Goal: Task Accomplishment & Management: Use online tool/utility

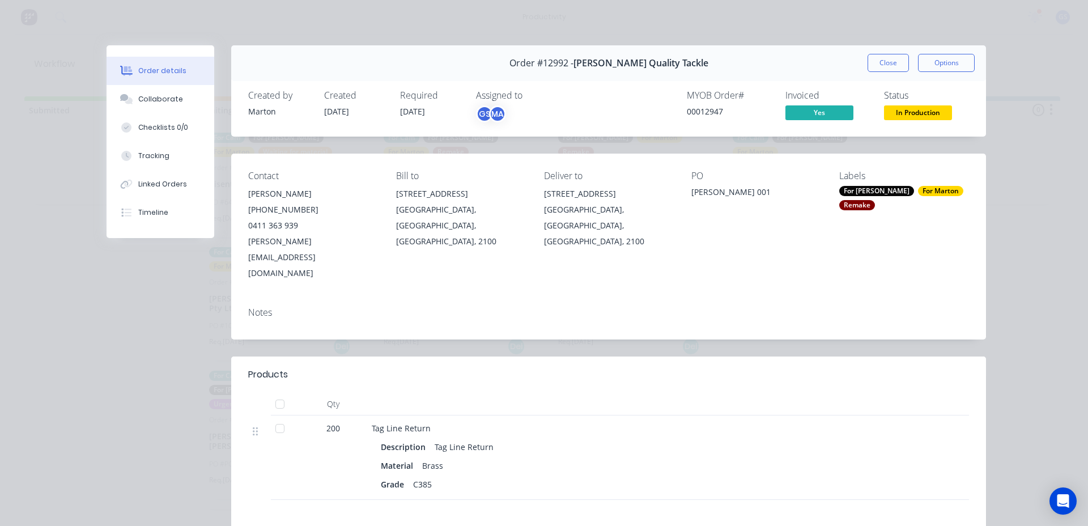
click at [883, 67] on button "Close" at bounding box center [887, 63] width 41 height 18
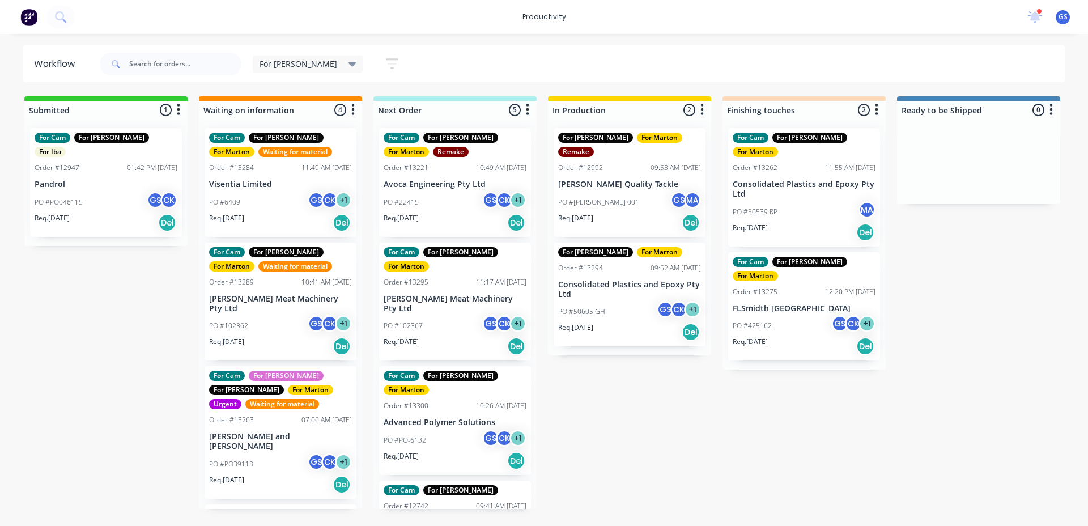
click at [588, 280] on p "Consolidated Plastics and Epoxy Pty Ltd" at bounding box center [629, 289] width 143 height 19
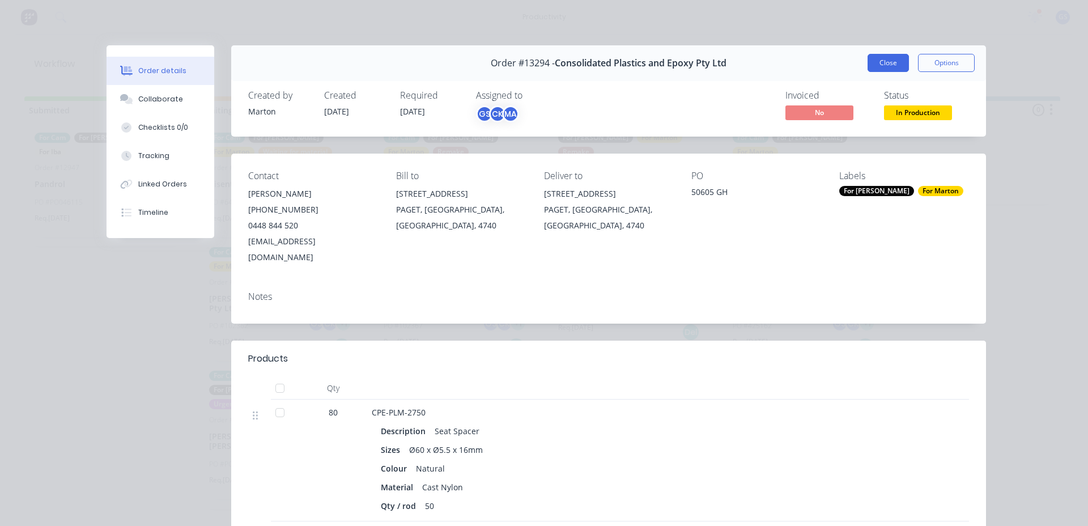
click at [869, 64] on button "Close" at bounding box center [887, 63] width 41 height 18
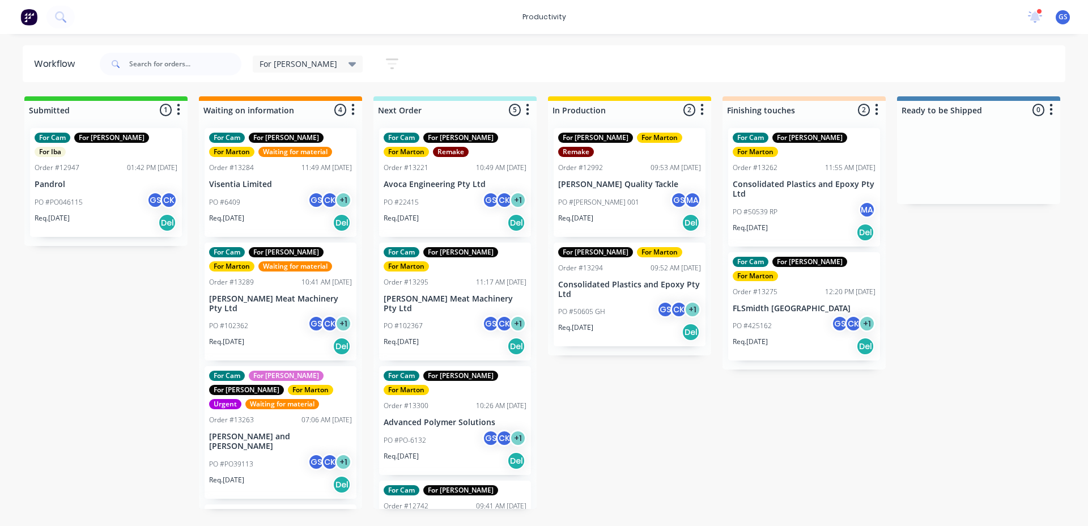
click at [498, 392] on div "For Cam For [PERSON_NAME] For [PERSON_NAME] Order #13300 10:26 AM [DATE] Advanc…" at bounding box center [455, 420] width 152 height 109
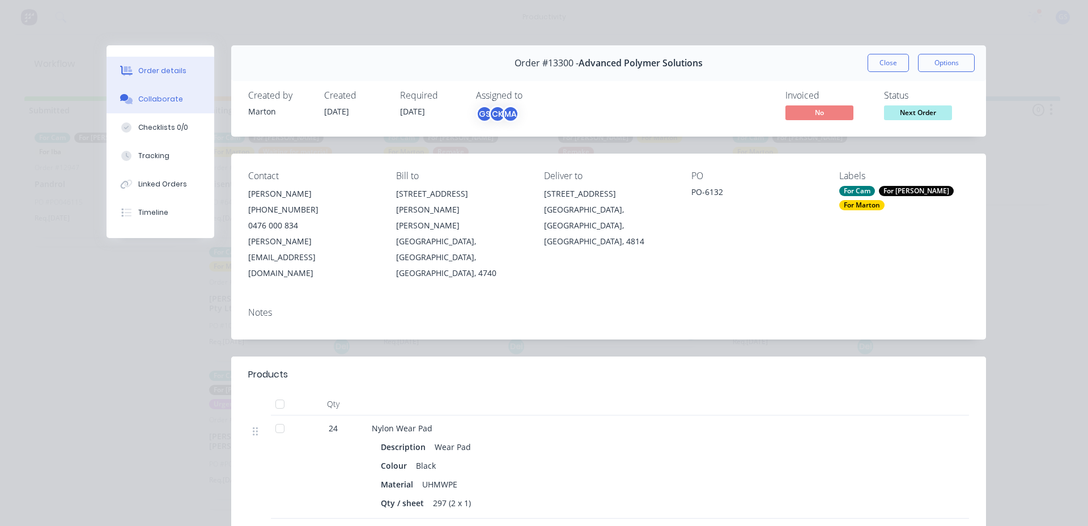
click at [186, 101] on button "Collaborate" at bounding box center [160, 99] width 108 height 28
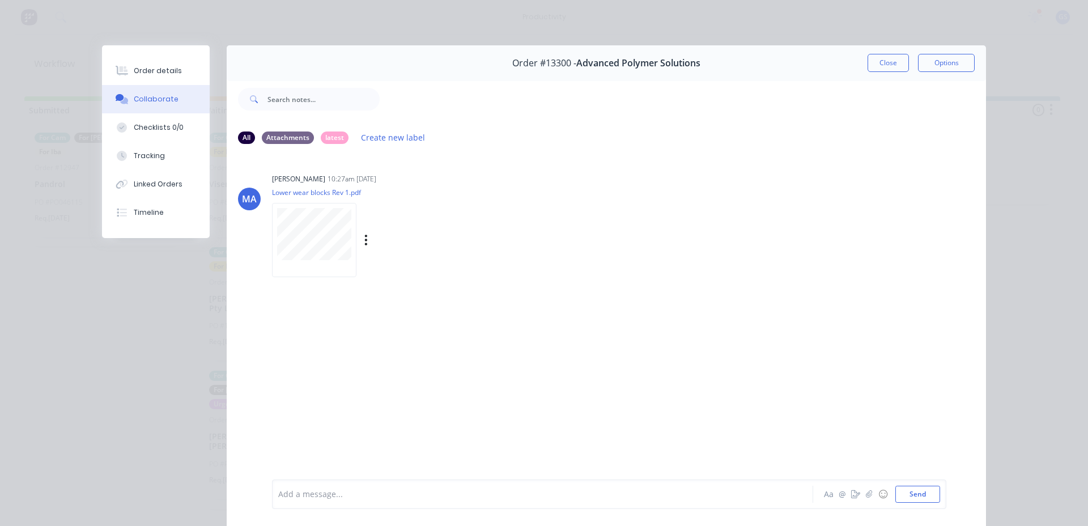
click at [347, 241] on div at bounding box center [314, 240] width 84 height 74
click at [871, 74] on div "Order #13300 - Advanced Polymer Solutions Close Options" at bounding box center [606, 63] width 759 height 36
click at [869, 66] on button "Close" at bounding box center [887, 63] width 41 height 18
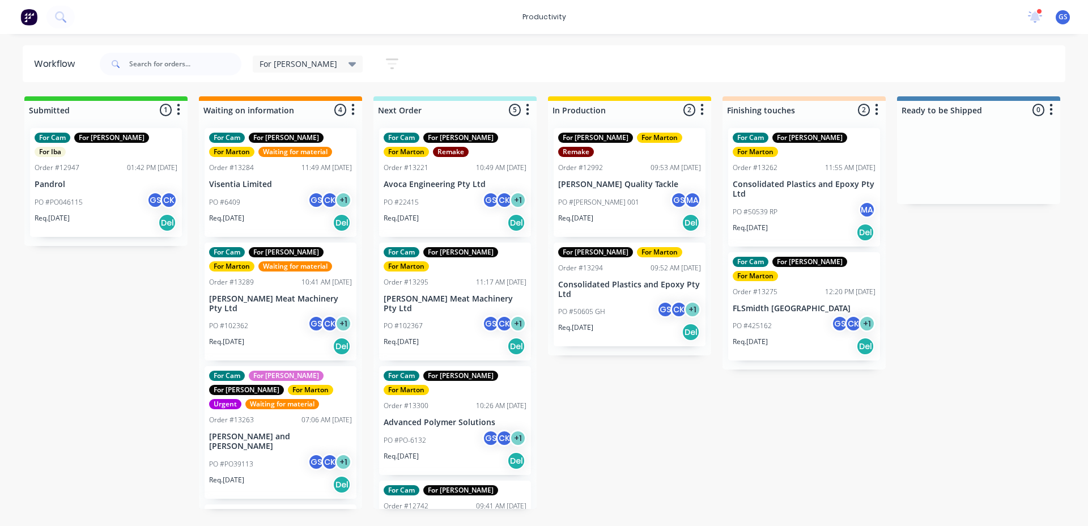
click at [413, 285] on div "For Cam For [PERSON_NAME] For [PERSON_NAME] Order #13221 10:49 AM [DATE] Avoca …" at bounding box center [454, 314] width 163 height 390
click at [413, 289] on div "For Cam For [PERSON_NAME] For [PERSON_NAME] Order #13221 10:49 AM [DATE] Avoca …" at bounding box center [454, 314] width 163 height 390
click at [412, 315] on div "PO #102367 GS CK + 1" at bounding box center [454, 326] width 143 height 22
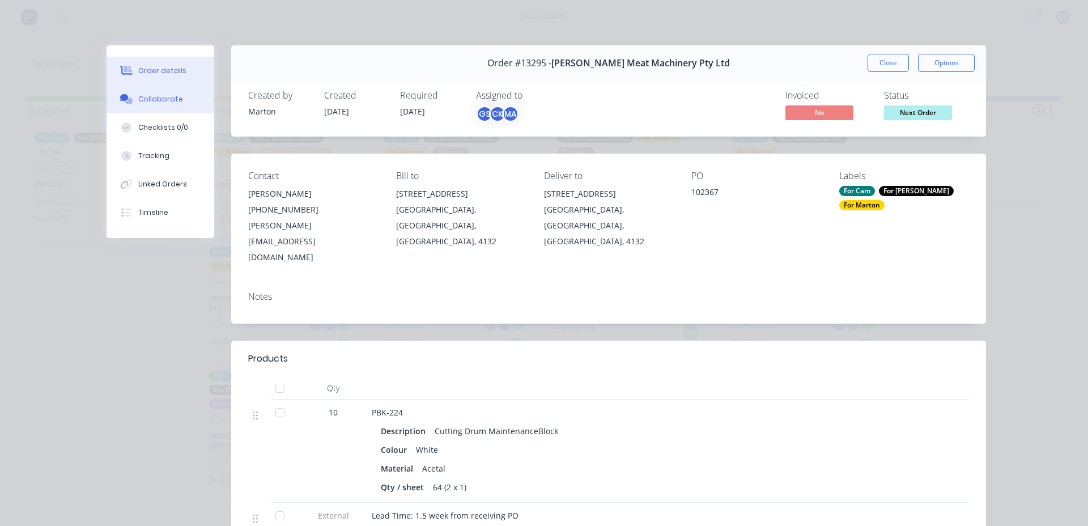
click at [165, 100] on div "Collaborate" at bounding box center [160, 99] width 45 height 10
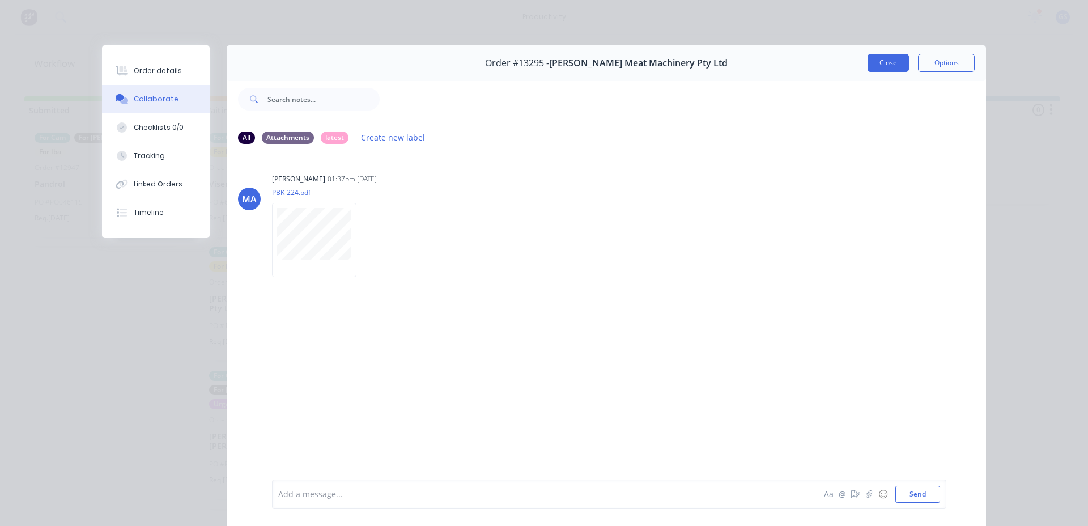
click at [867, 66] on button "Close" at bounding box center [887, 63] width 41 height 18
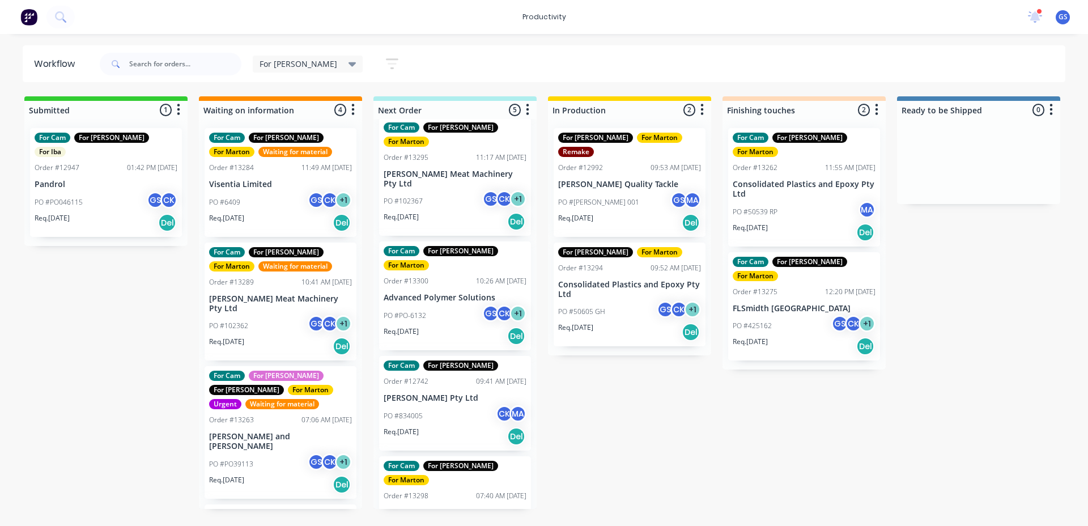
scroll to position [128, 0]
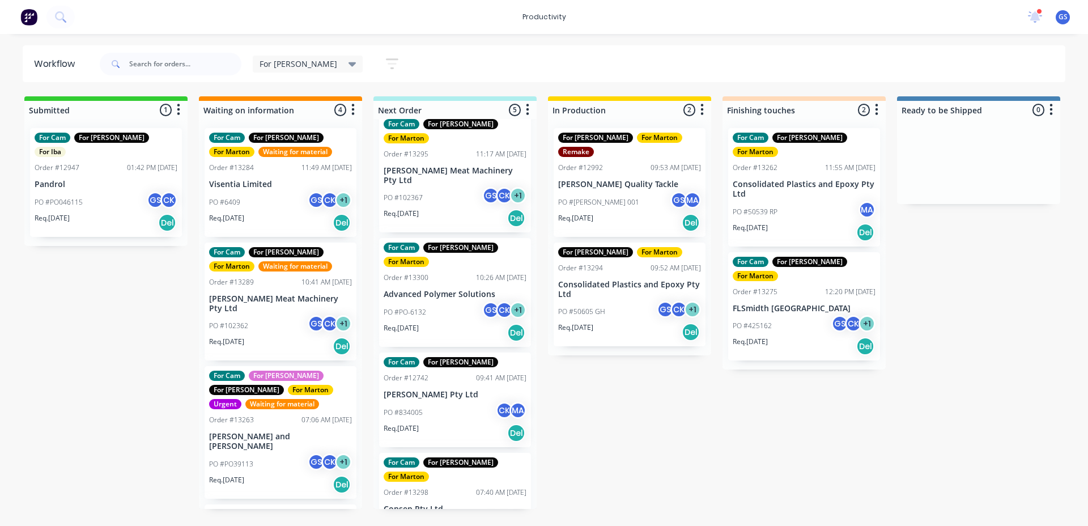
click at [454, 208] on div "Req. [DATE] Del" at bounding box center [454, 217] width 143 height 19
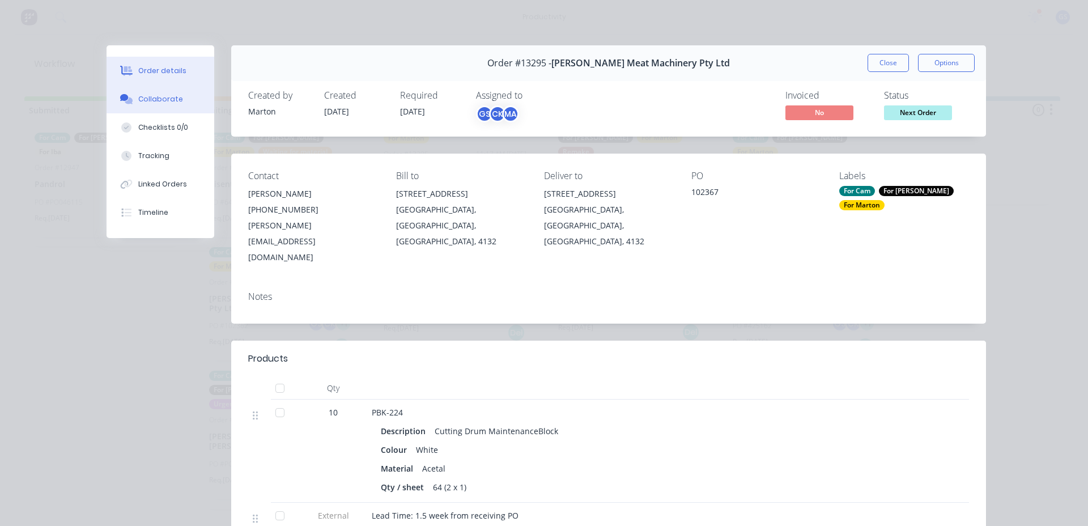
click at [155, 96] on div "Collaborate" at bounding box center [160, 99] width 45 height 10
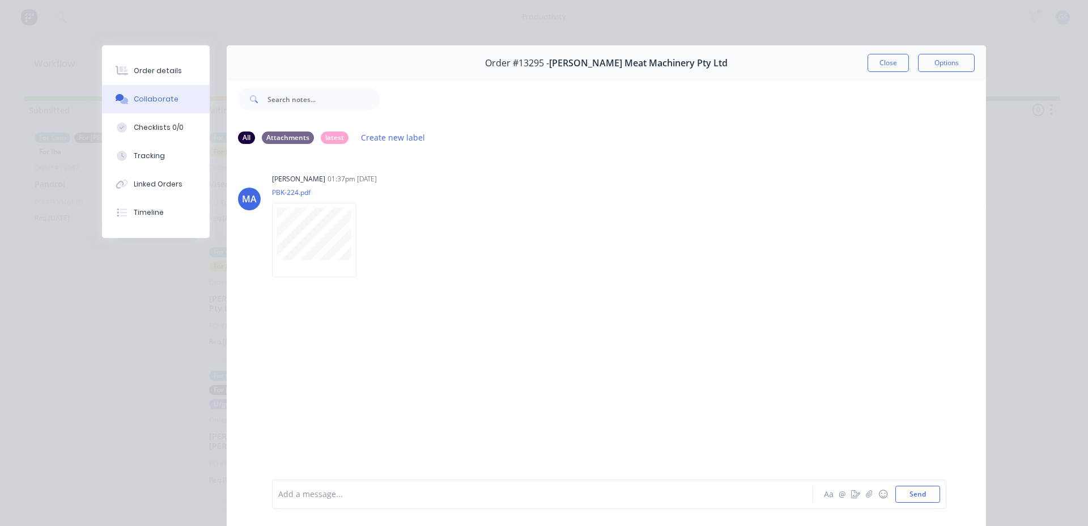
click at [882, 48] on div "Order #13295 - [PERSON_NAME] Meat Machinery Pty Ltd Close Options" at bounding box center [606, 63] width 759 height 36
click at [879, 57] on button "Close" at bounding box center [887, 63] width 41 height 18
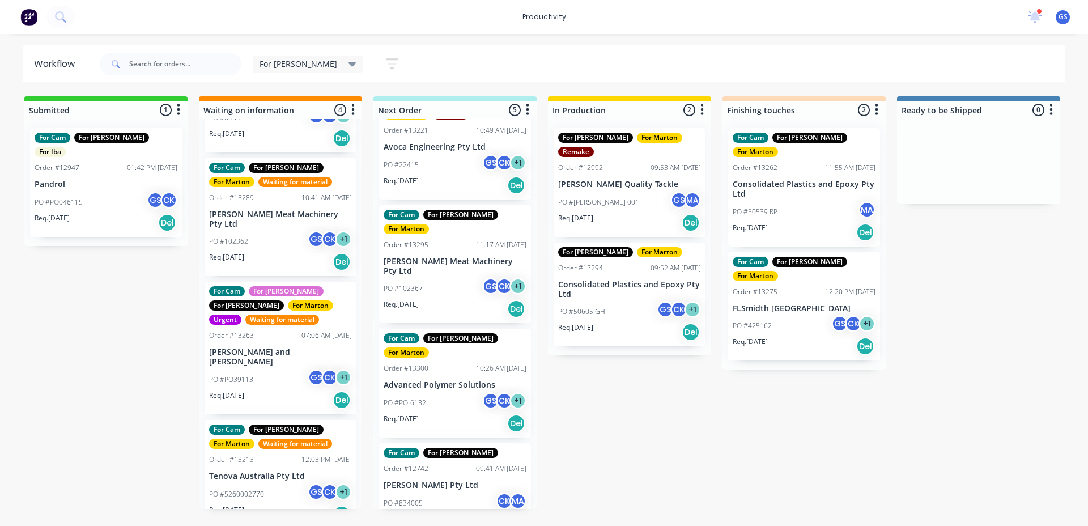
scroll to position [0, 0]
